Goal: Check status: Check status

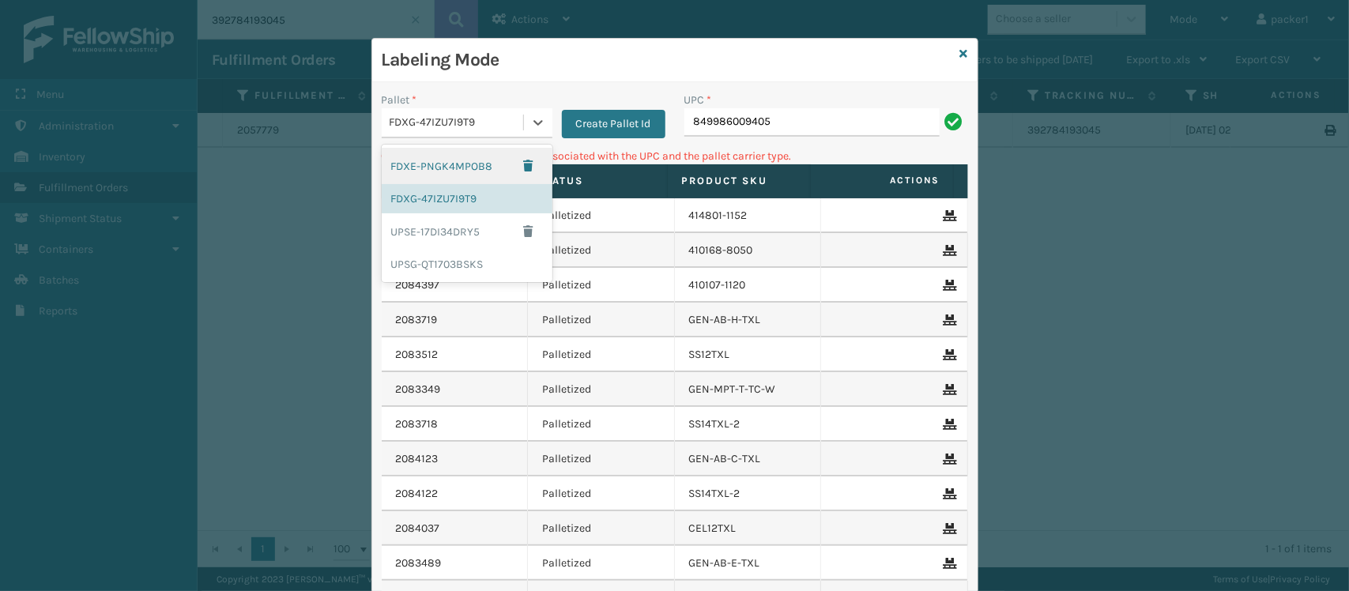
click at [506, 128] on div "FDXG-47IZU7I9T9" at bounding box center [457, 123] width 135 height 17
click at [436, 262] on div "UPSG-QT1703BSKS" at bounding box center [467, 264] width 171 height 29
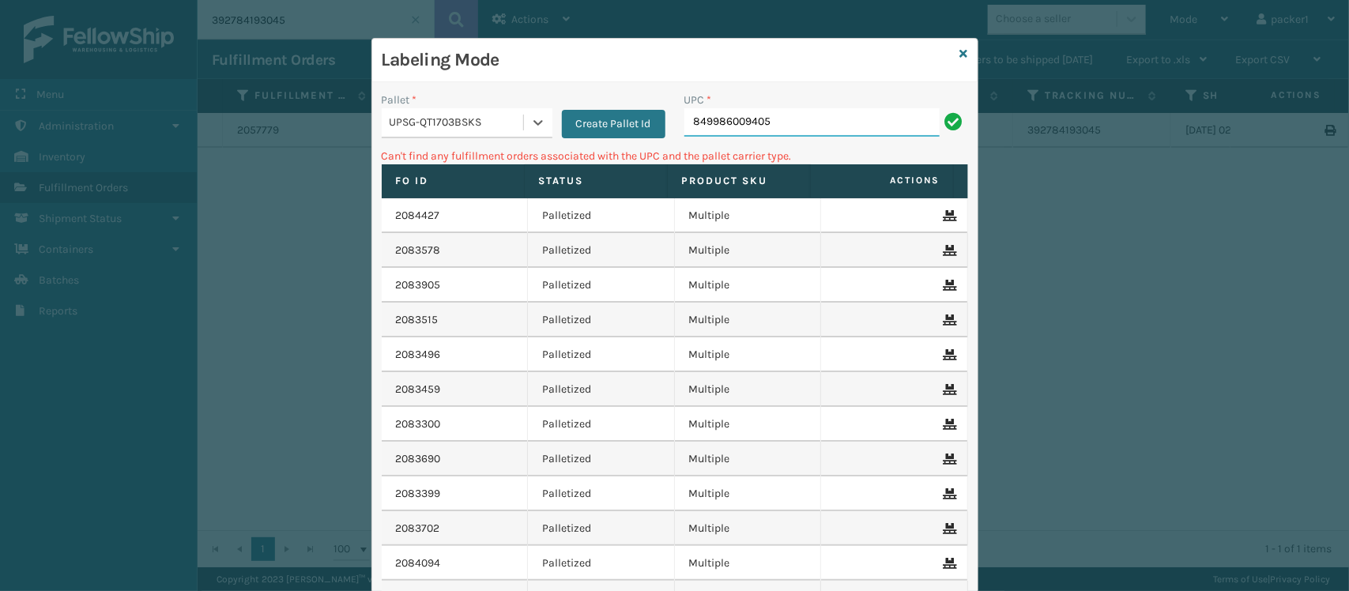
click at [831, 119] on input "849986009405" at bounding box center [811, 122] width 255 height 28
click at [420, 137] on div "UPSG-QT1703BSKS" at bounding box center [467, 123] width 171 height 30
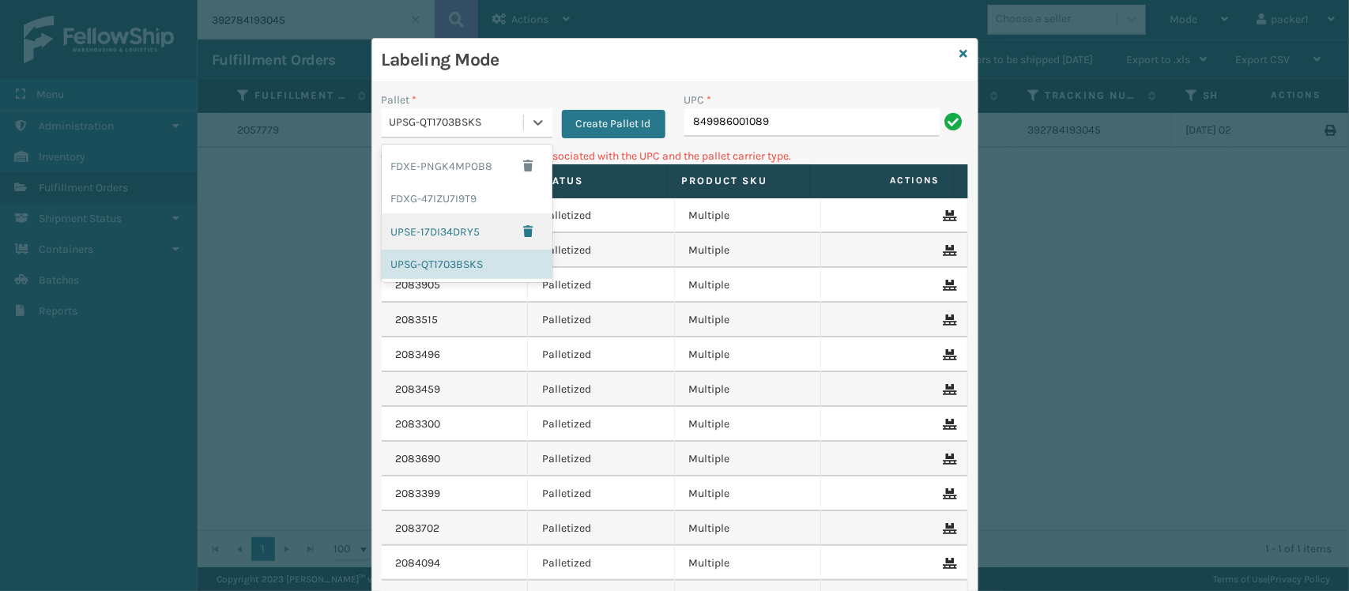
click at [429, 227] on div "UPSE-17DI34DRY5" at bounding box center [467, 231] width 171 height 36
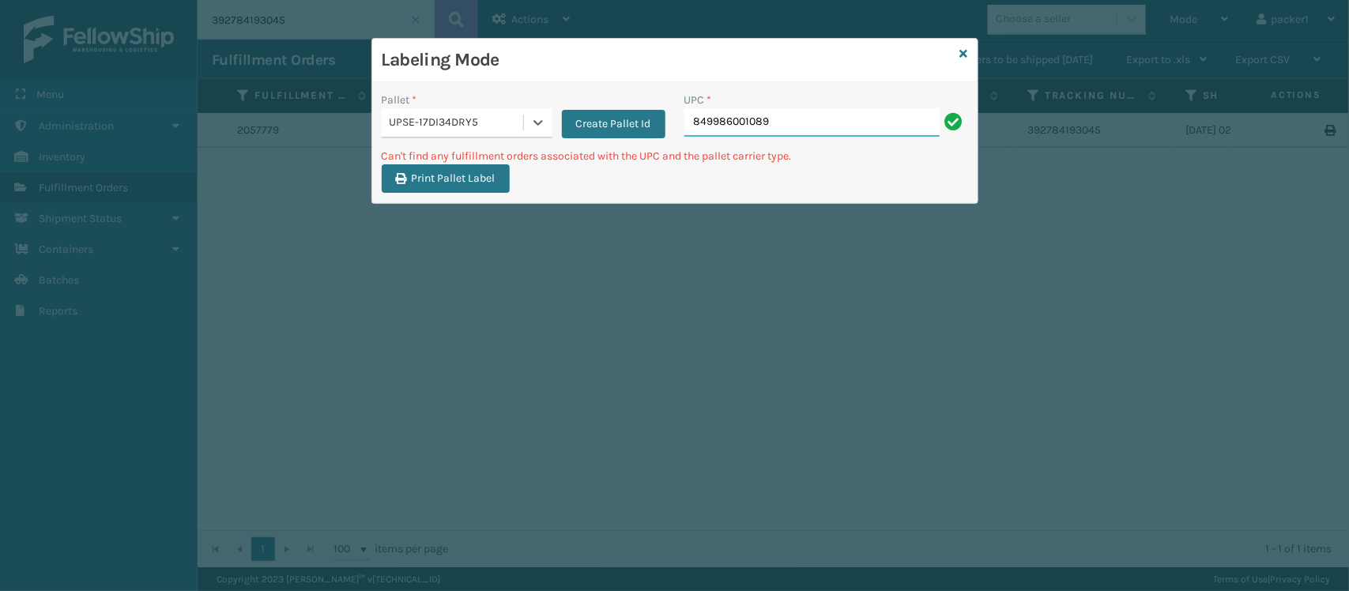
click at [792, 122] on input "849986001089" at bounding box center [811, 122] width 255 height 28
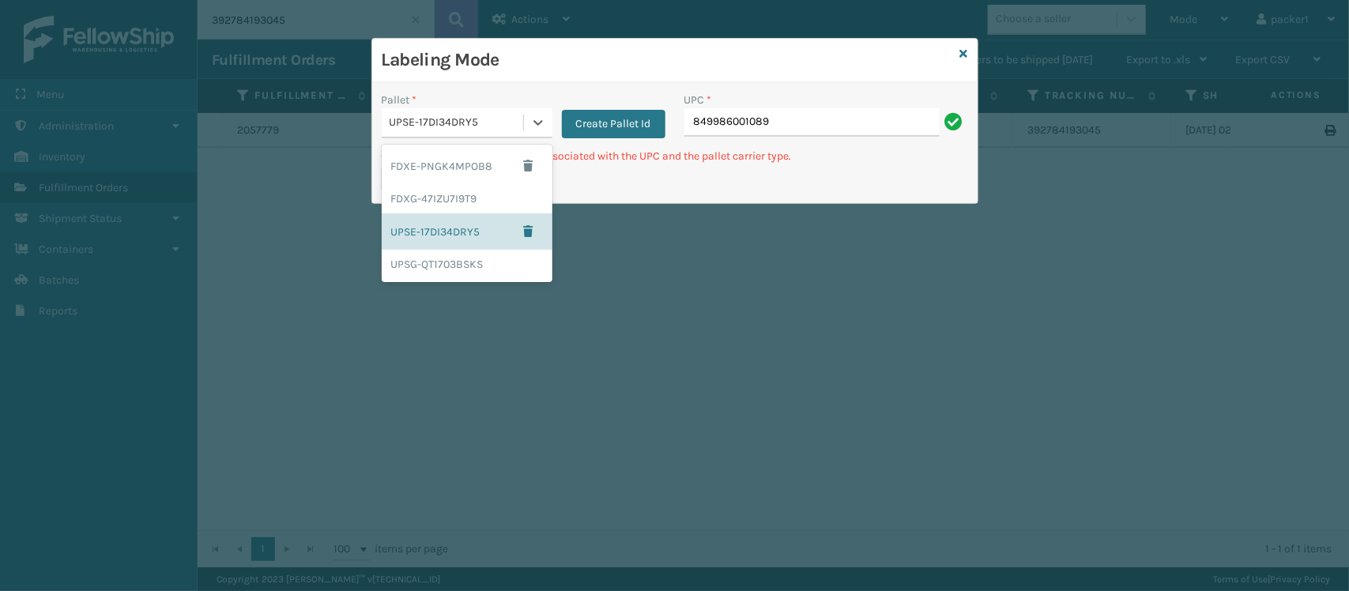
click at [424, 124] on div "UPSE-17DI34DRY5" at bounding box center [457, 123] width 135 height 17
click at [440, 198] on div "FDXG-47IZU7I9T9" at bounding box center [467, 198] width 171 height 29
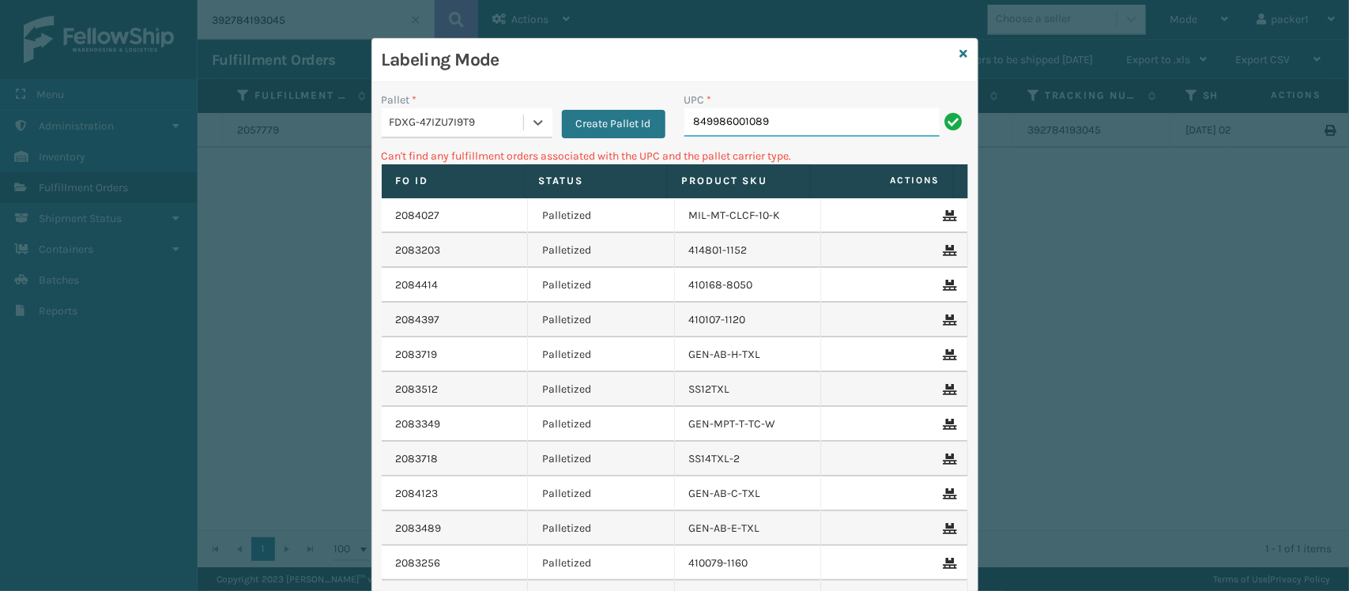
click at [890, 122] on input "849986001089" at bounding box center [811, 122] width 255 height 28
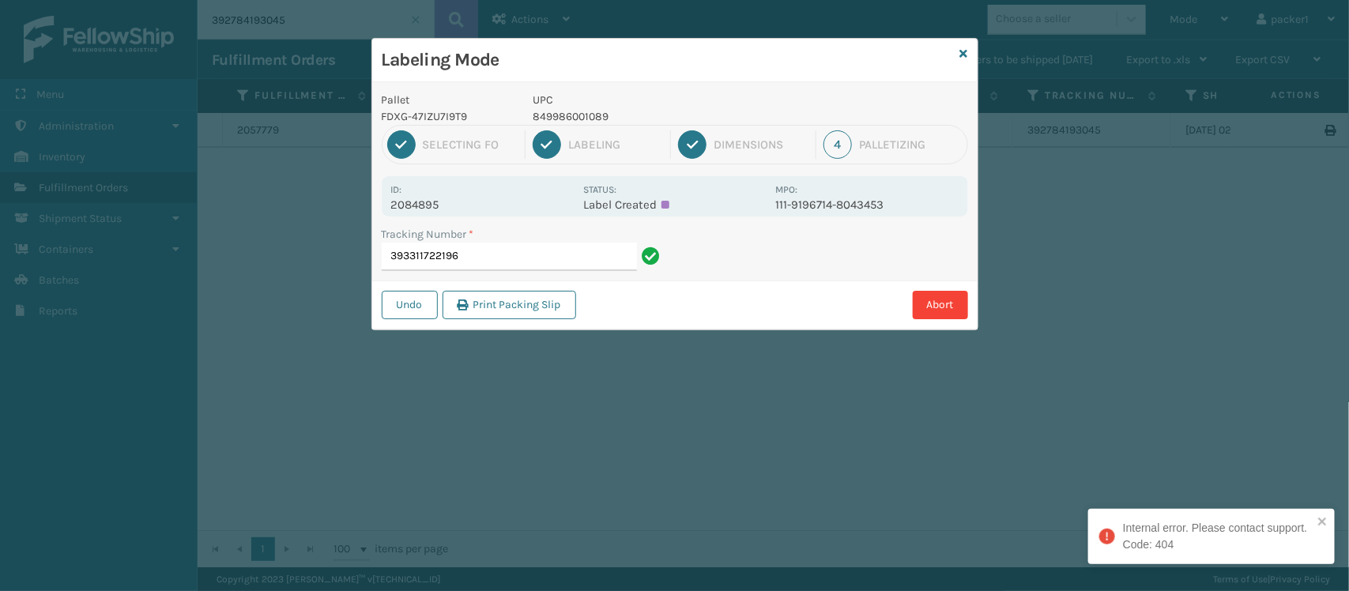
type input "393311722196"
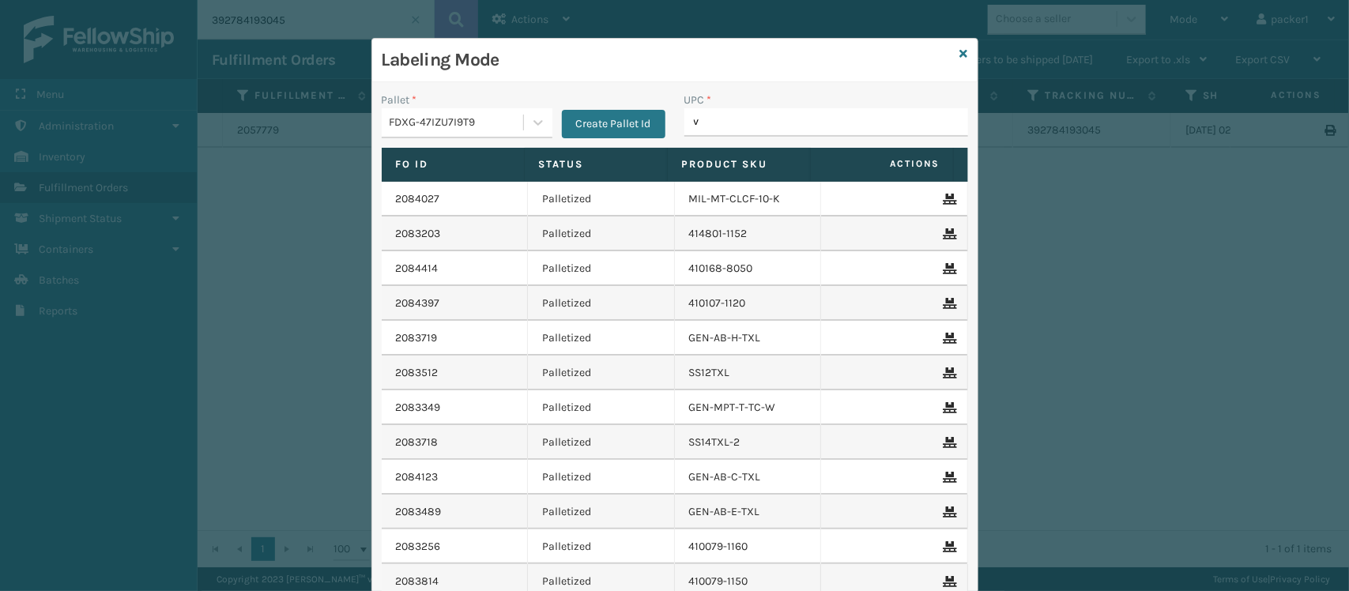
type input "v"
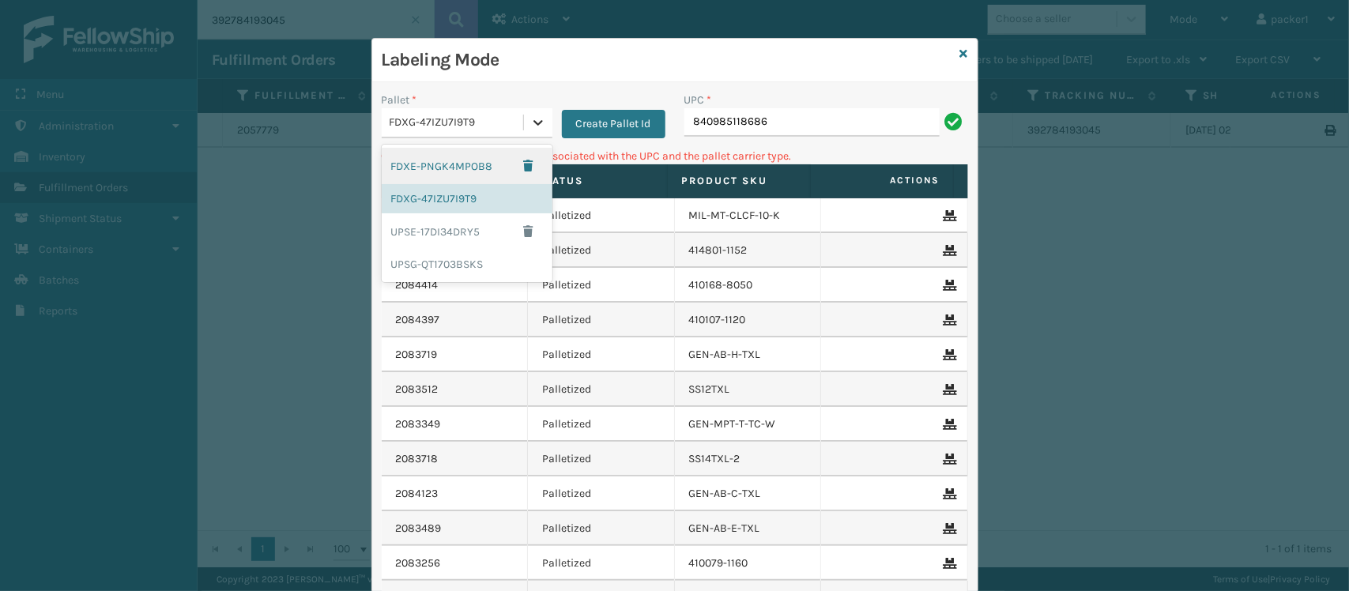
click at [524, 130] on div at bounding box center [538, 122] width 28 height 28
click at [393, 266] on div "UPSG-QT1703BSKS" at bounding box center [467, 264] width 171 height 29
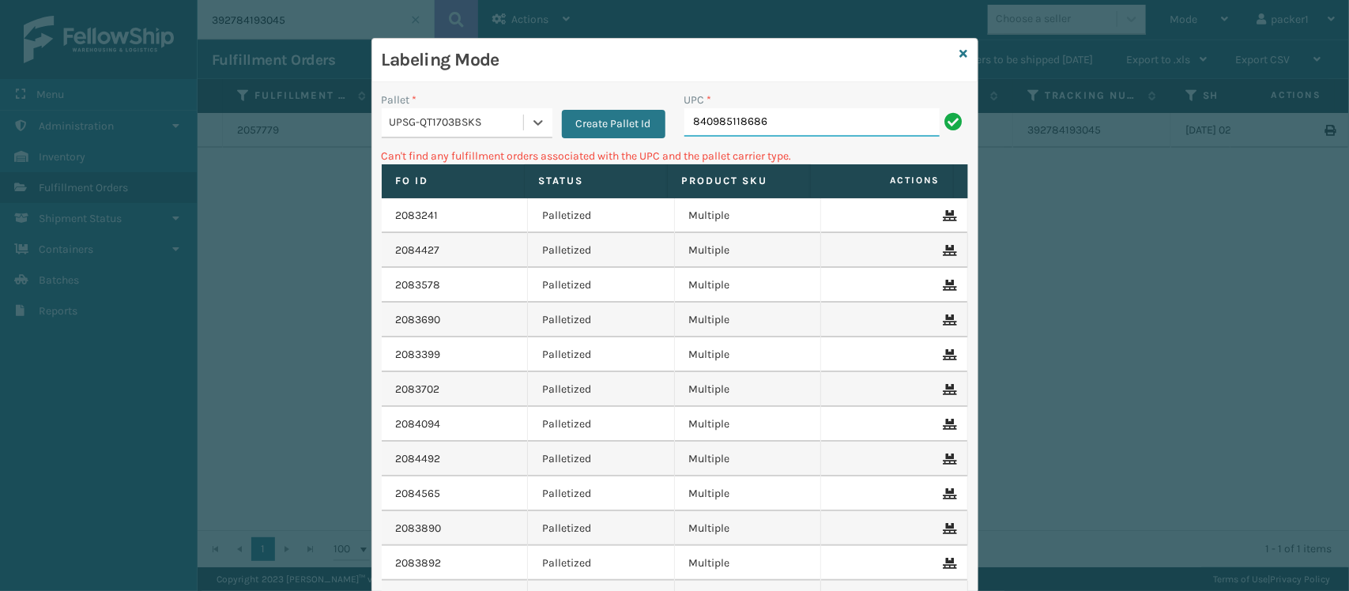
click at [791, 127] on input "840985118686" at bounding box center [811, 122] width 255 height 28
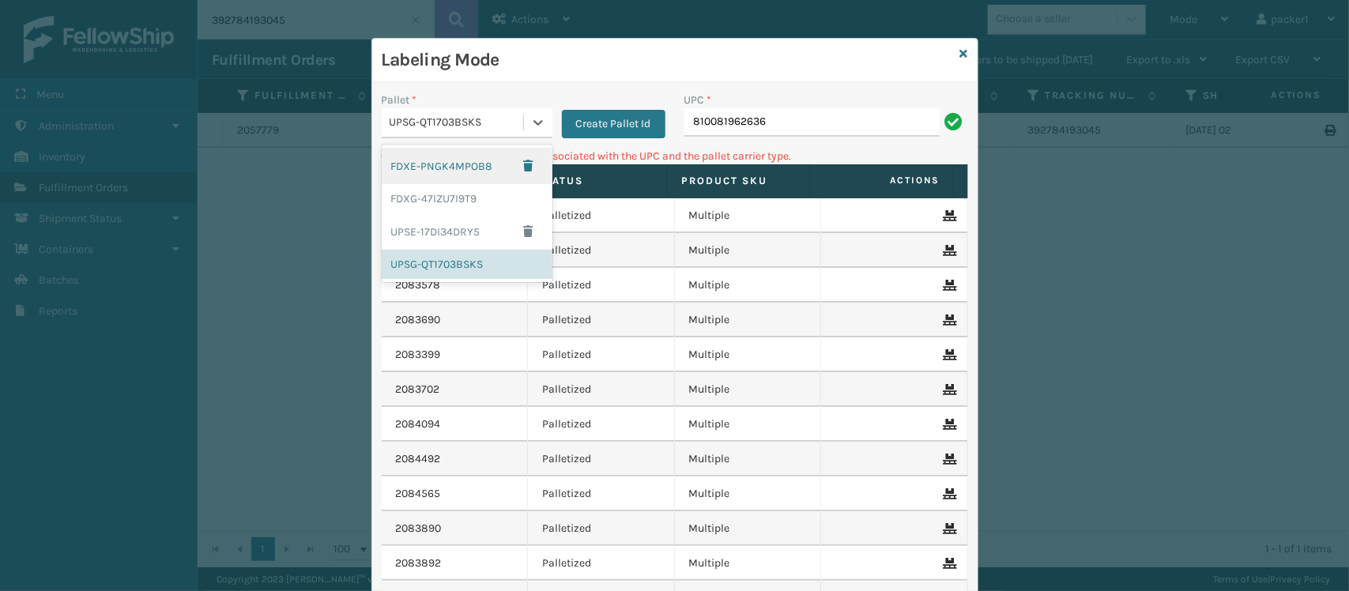
click at [420, 133] on div "UPSG-QT1703BSKS" at bounding box center [452, 123] width 141 height 26
click at [425, 196] on div "FDXG-47IZU7I9T9" at bounding box center [467, 198] width 171 height 29
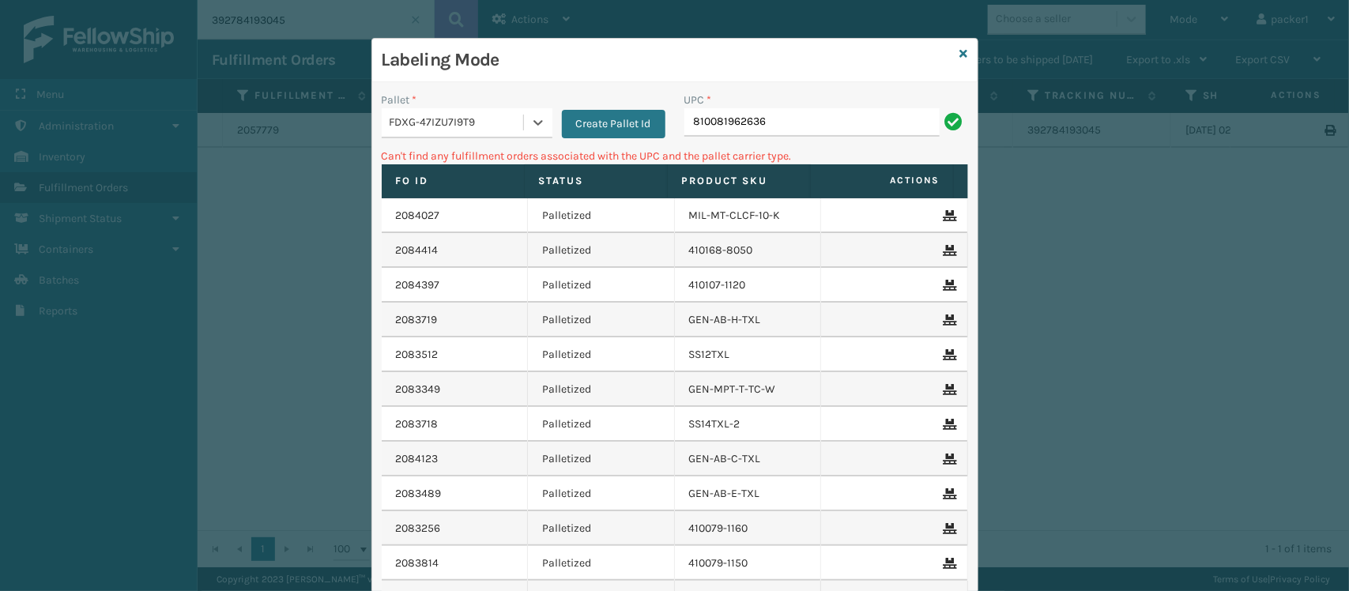
click at [871, 100] on div "UPC *" at bounding box center [826, 100] width 284 height 17
click at [831, 125] on input "810081962636" at bounding box center [811, 122] width 255 height 28
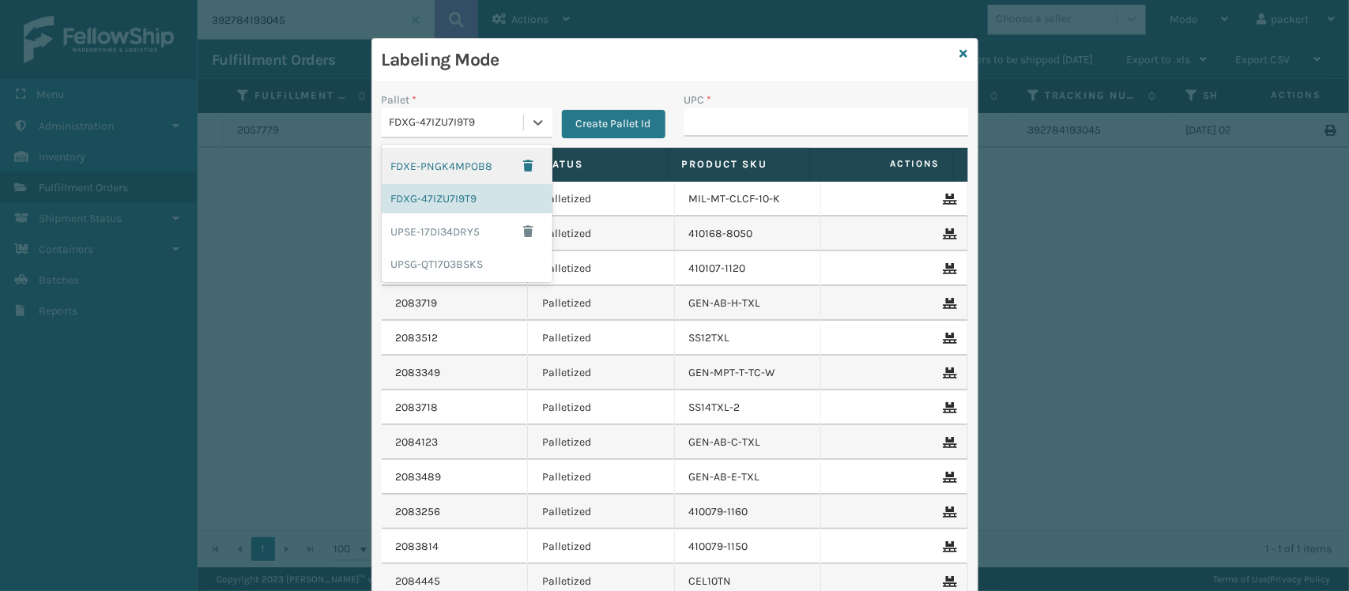
click at [447, 119] on div "FDXG-47IZU7I9T9" at bounding box center [457, 123] width 135 height 17
click at [453, 277] on div "UPSG-QT1703BSKS" at bounding box center [467, 264] width 171 height 29
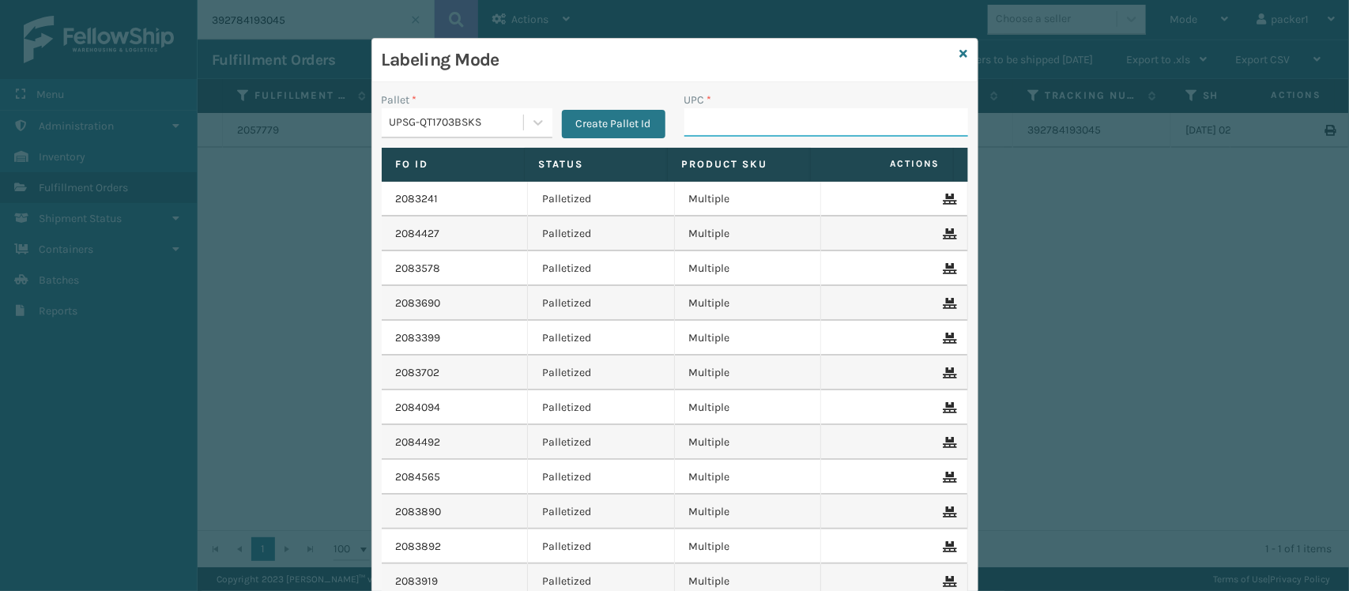
click at [786, 123] on input "UPC *" at bounding box center [826, 122] width 284 height 28
